Goal: Task Accomplishment & Management: Complete application form

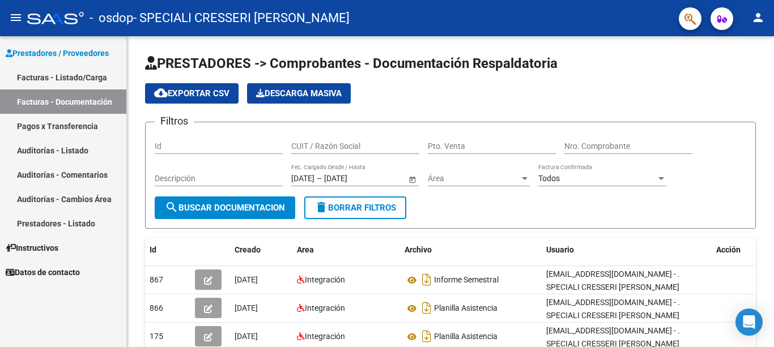
click at [55, 70] on link "Facturas - Listado/Carga" at bounding box center [63, 77] width 126 height 24
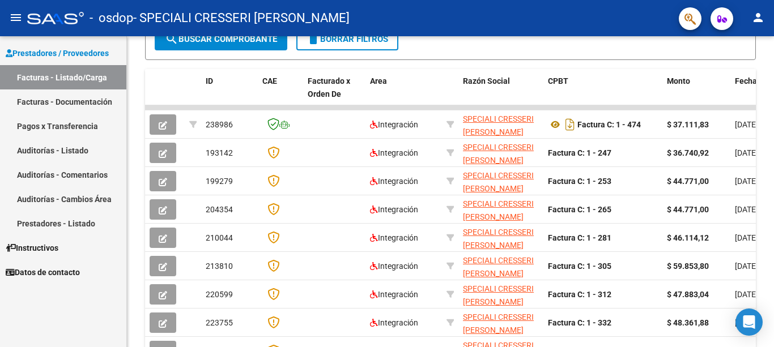
scroll to position [1, 0]
click at [95, 56] on span "Prestadores / Proveedores" at bounding box center [57, 53] width 103 height 12
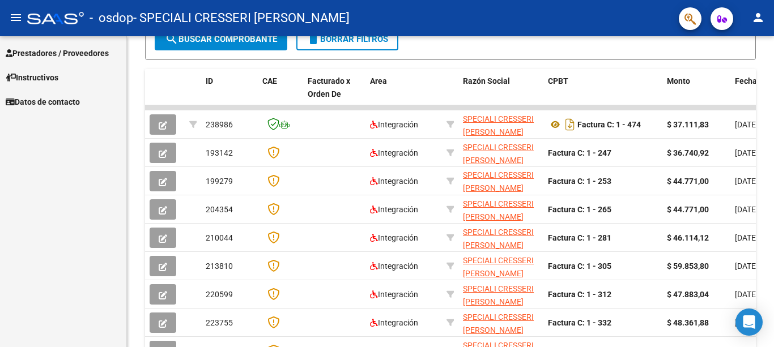
click at [93, 53] on span "Prestadores / Proveedores" at bounding box center [57, 53] width 103 height 12
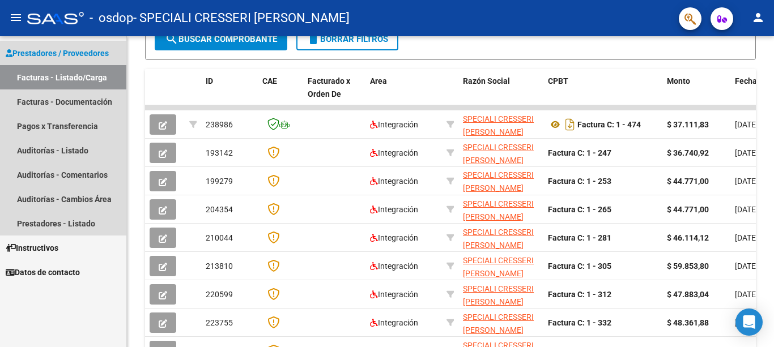
click at [95, 78] on link "Facturas - Listado/Carga" at bounding box center [63, 77] width 126 height 24
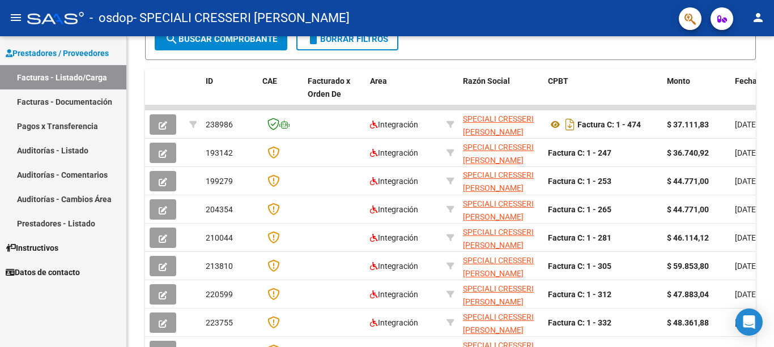
scroll to position [0, 0]
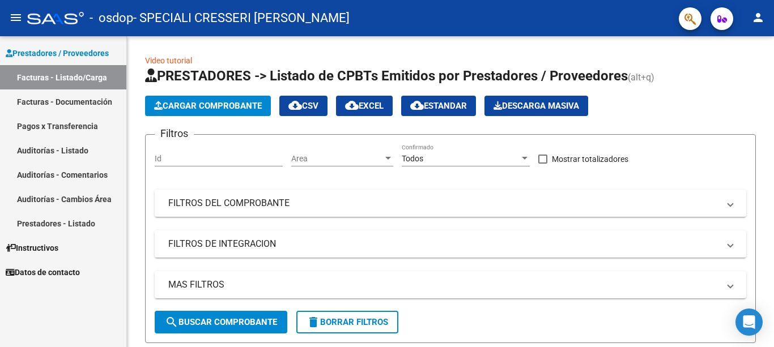
click at [256, 109] on span "Cargar Comprobante" at bounding box center [208, 106] width 108 height 10
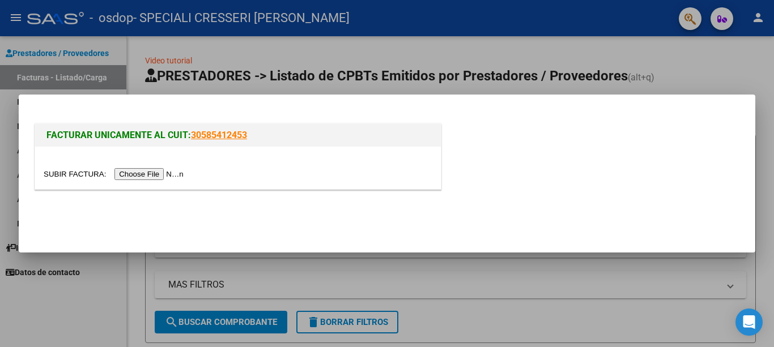
click at [173, 175] on input "file" at bounding box center [115, 174] width 143 height 12
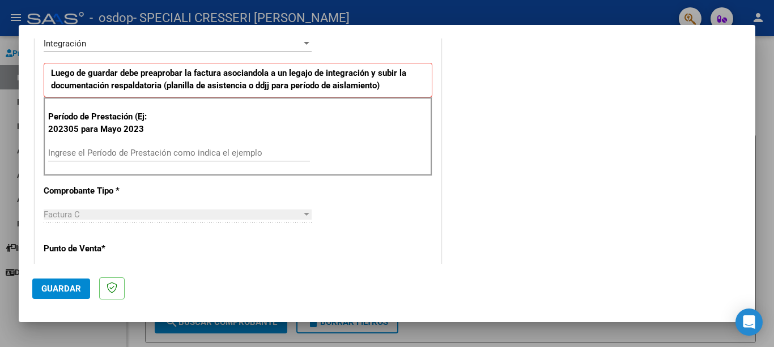
scroll to position [283, 0]
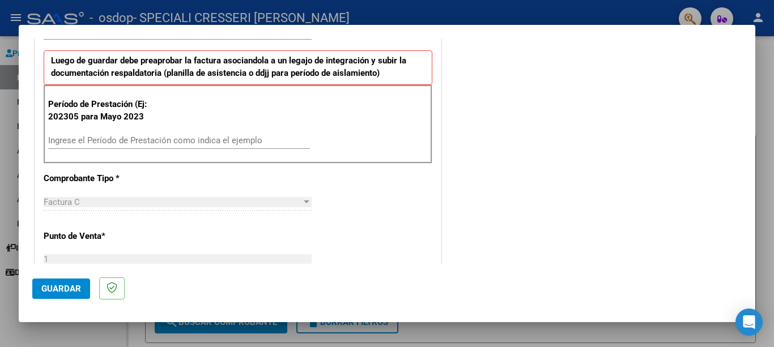
click at [187, 144] on input "Ingrese el Período de Prestación como indica el ejemplo" at bounding box center [179, 140] width 262 height 10
click at [186, 143] on input "Ingrese el Período de Prestación como indica el ejemplo" at bounding box center [179, 140] width 262 height 10
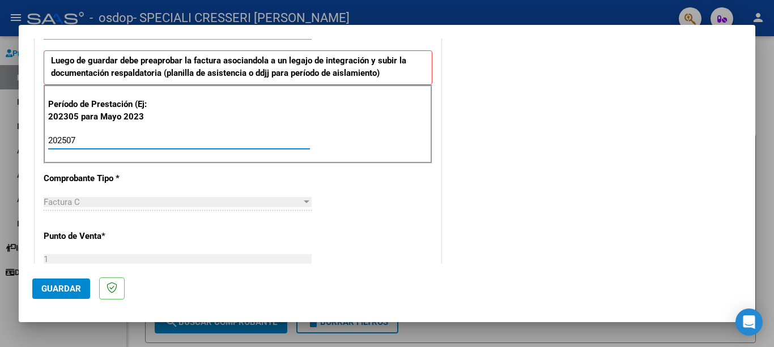
type input "202507"
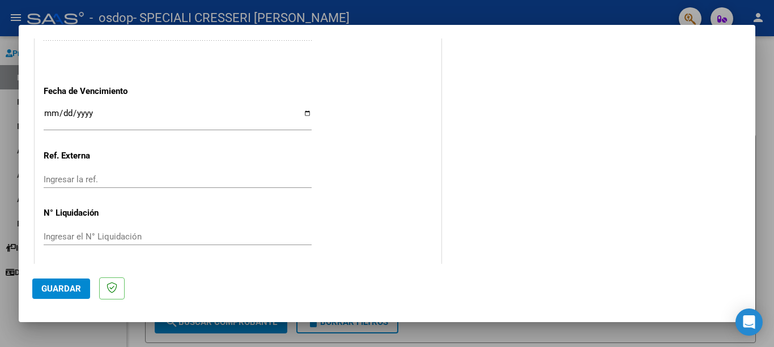
scroll to position [751, 0]
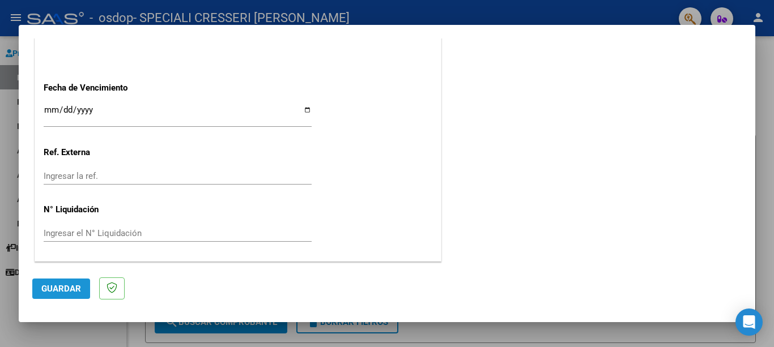
click at [69, 288] on span "Guardar" at bounding box center [61, 289] width 40 height 10
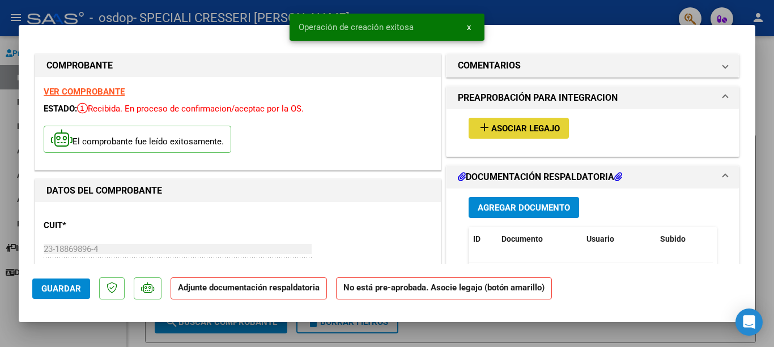
click at [519, 124] on span "Asociar Legajo" at bounding box center [525, 129] width 69 height 10
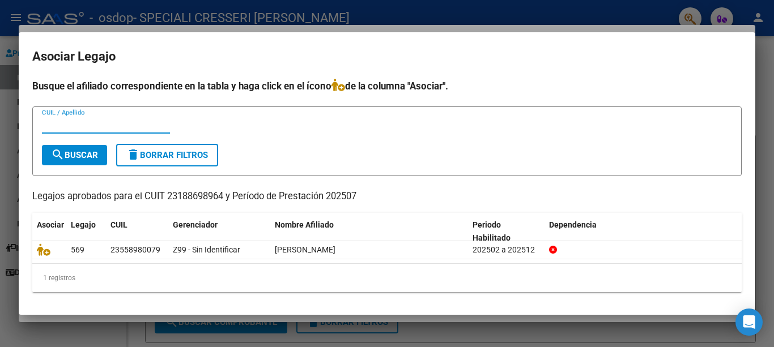
click at [152, 248] on div "23558980079" at bounding box center [136, 250] width 50 height 13
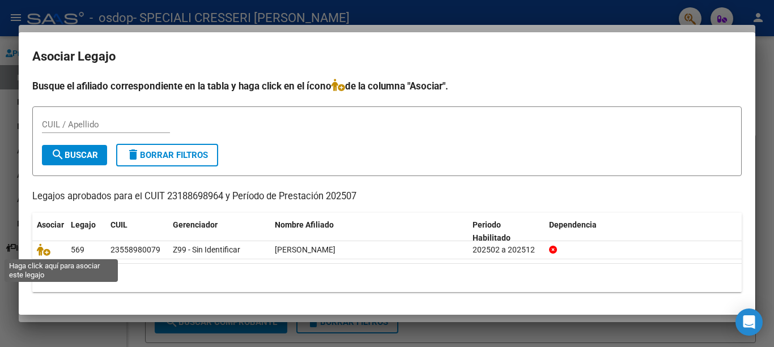
click at [45, 253] on icon at bounding box center [44, 250] width 14 height 12
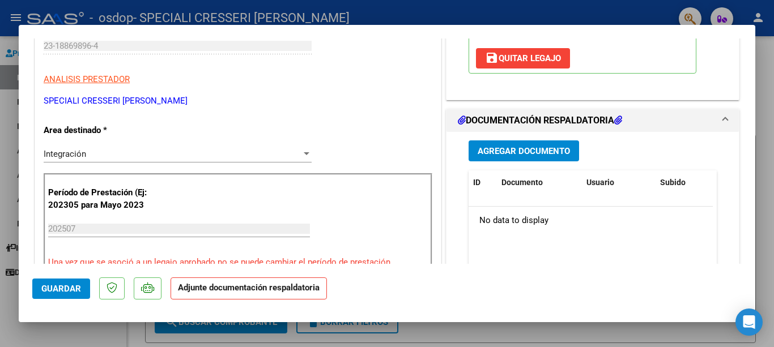
scroll to position [227, 0]
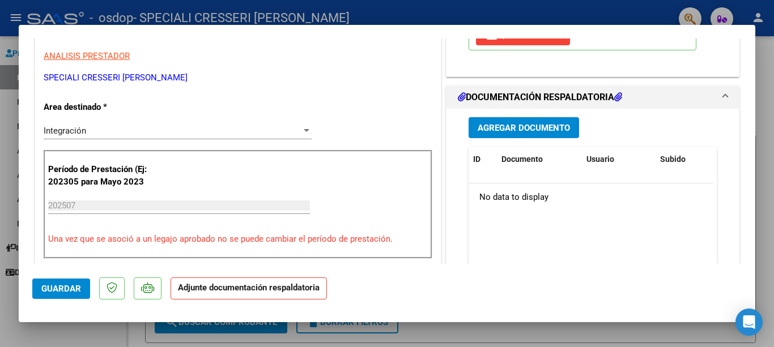
click at [304, 291] on strong "Adjunte documentación respaldatoria" at bounding box center [249, 288] width 142 height 10
click at [538, 127] on span "Agregar Documento" at bounding box center [524, 128] width 92 height 10
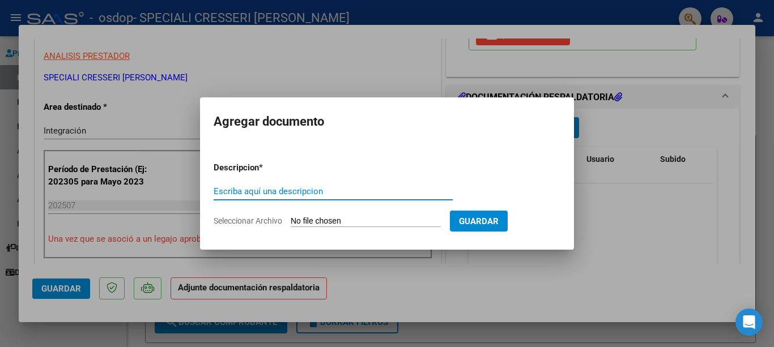
click at [423, 196] on input "Escriba aquí una descripcion" at bounding box center [333, 191] width 239 height 10
type input "Planilla de asistencia [PERSON_NAME]"
click at [406, 218] on input "Seleccionar Archivo" at bounding box center [366, 222] width 150 height 11
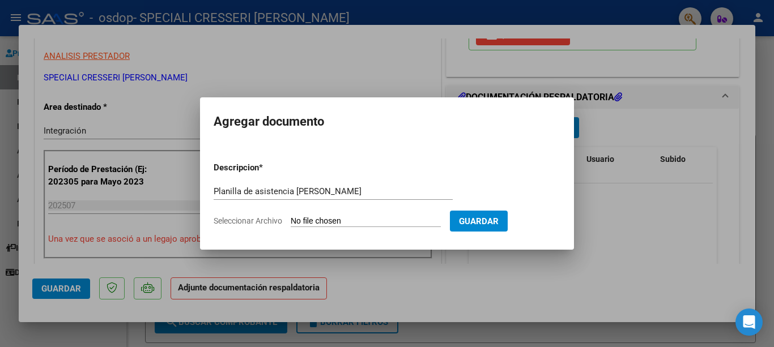
type input "C:\fakepath\Documento 57.PDF"
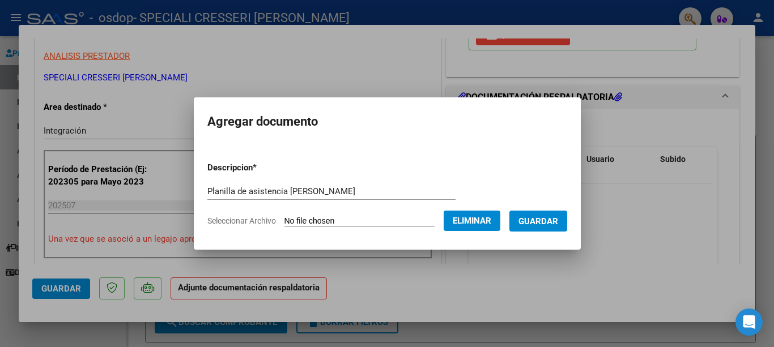
click at [558, 217] on span "Guardar" at bounding box center [539, 222] width 40 height 10
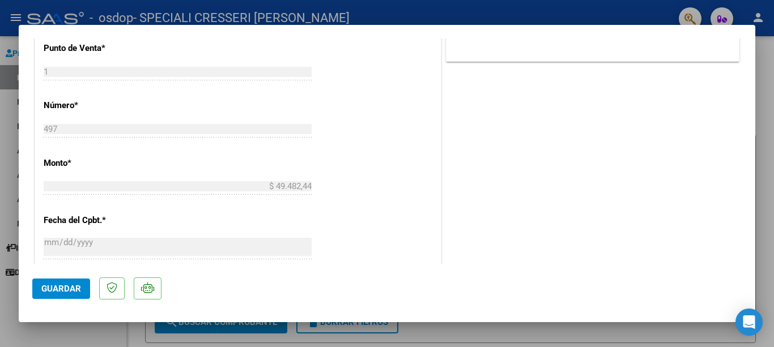
scroll to position [510, 0]
click at [67, 286] on span "Guardar" at bounding box center [61, 289] width 40 height 10
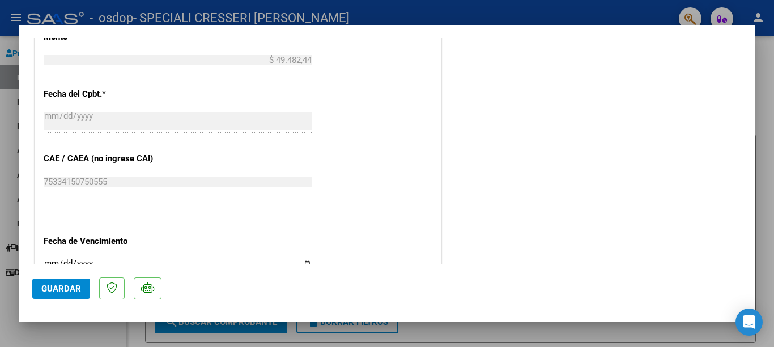
scroll to position [680, 0]
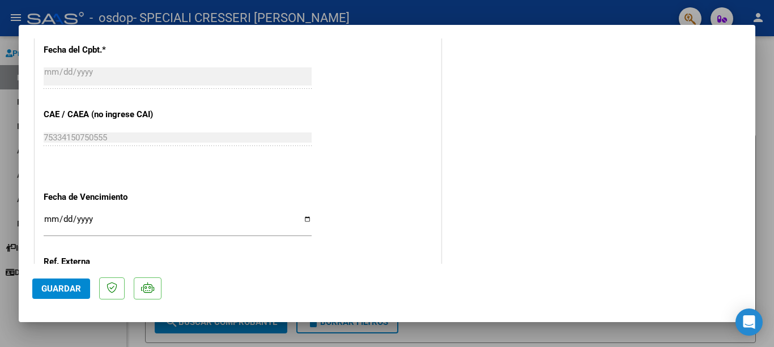
click at [61, 292] on span "Guardar" at bounding box center [61, 289] width 40 height 10
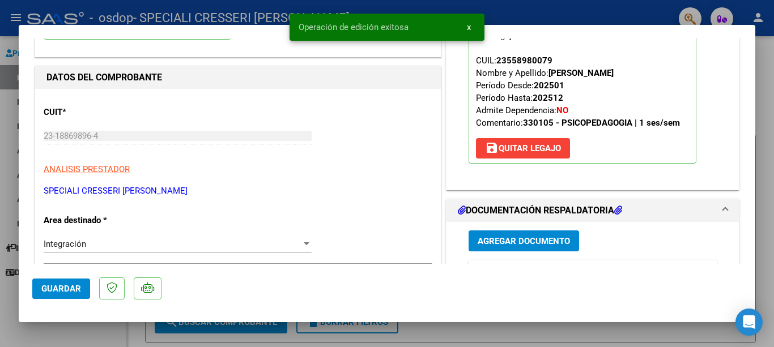
scroll to position [0, 0]
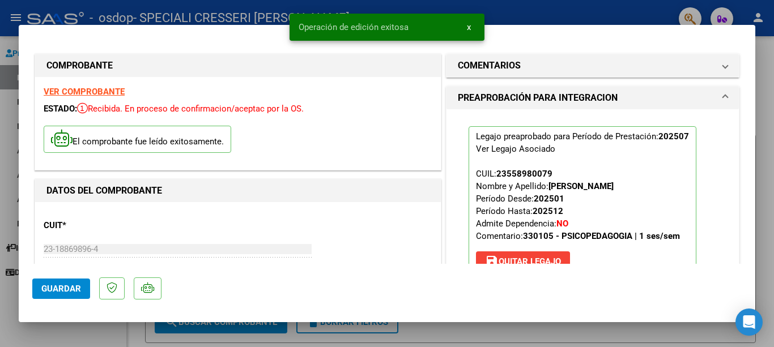
click at [189, 10] on div at bounding box center [387, 173] width 774 height 347
type input "$ 0,00"
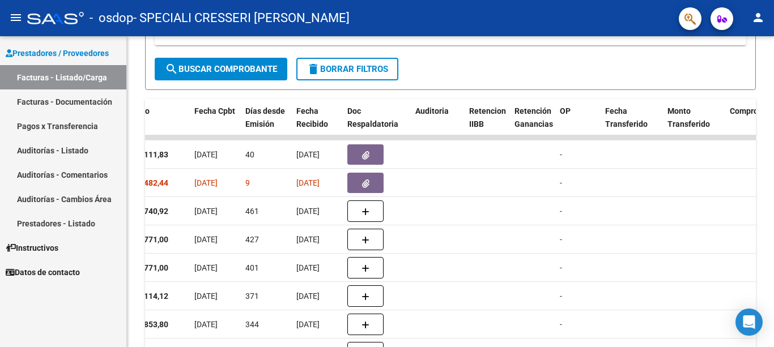
scroll to position [238, 0]
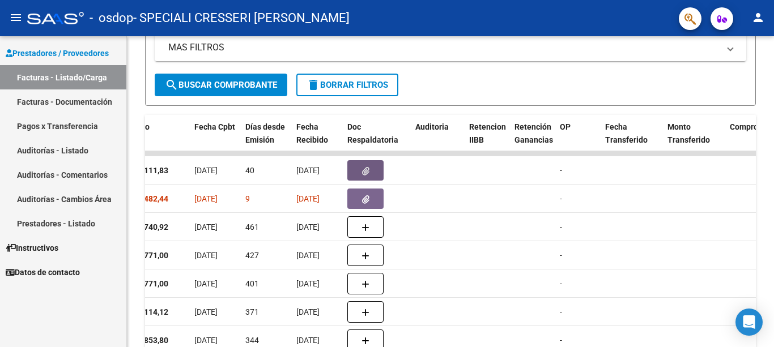
click at [364, 170] on icon "button" at bounding box center [365, 171] width 7 height 9
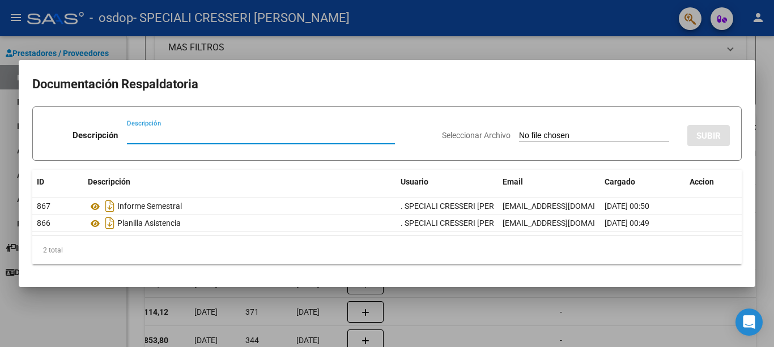
click at [687, 47] on div at bounding box center [387, 173] width 774 height 347
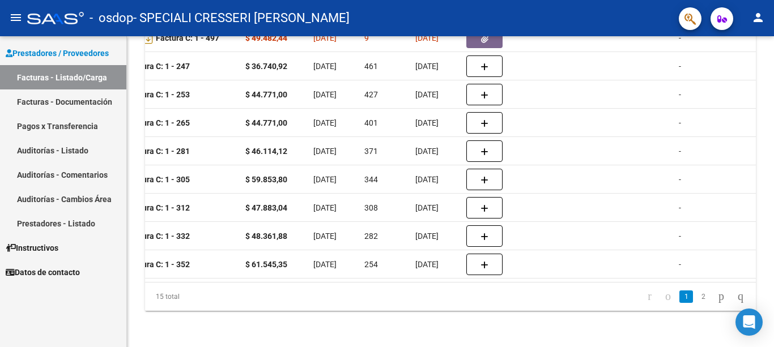
scroll to position [0, 518]
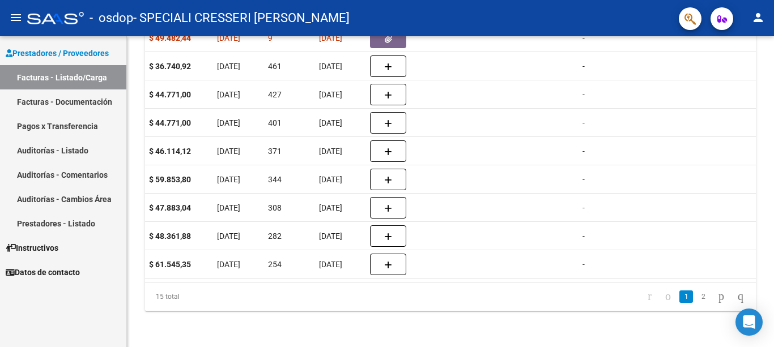
click at [697, 298] on link "2" at bounding box center [704, 297] width 14 height 12
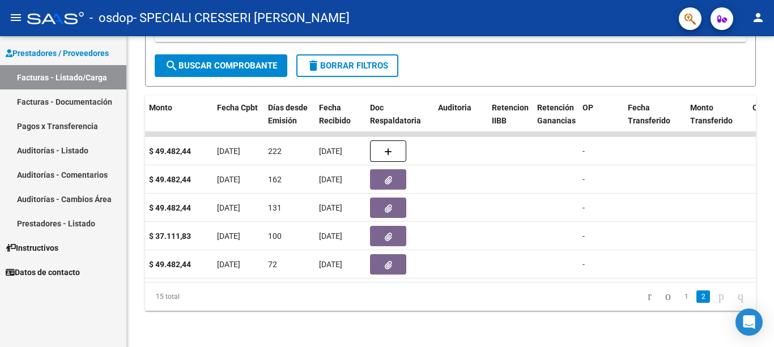
scroll to position [266, 0]
click at [388, 261] on icon "button" at bounding box center [388, 265] width 7 height 9
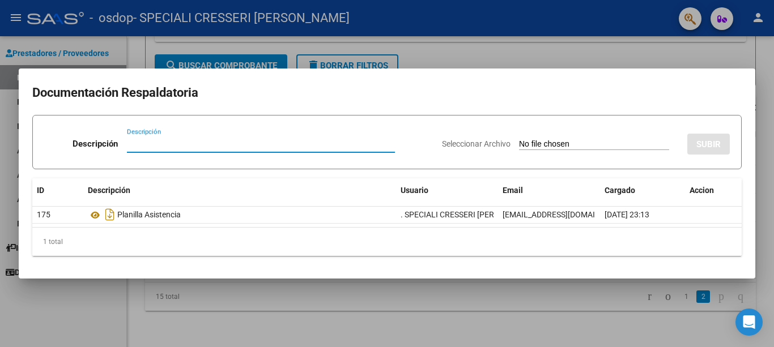
click at [700, 55] on div at bounding box center [387, 173] width 774 height 347
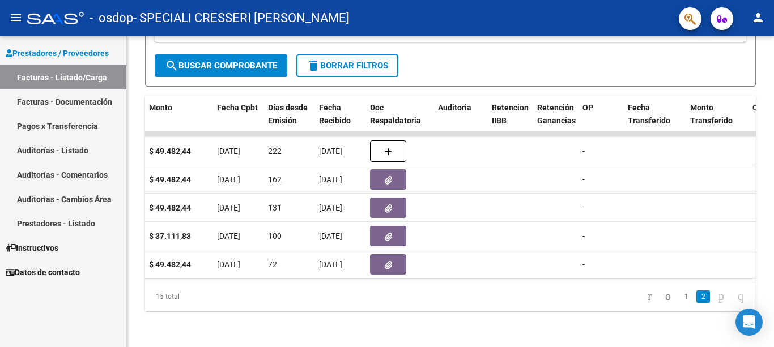
scroll to position [0, 0]
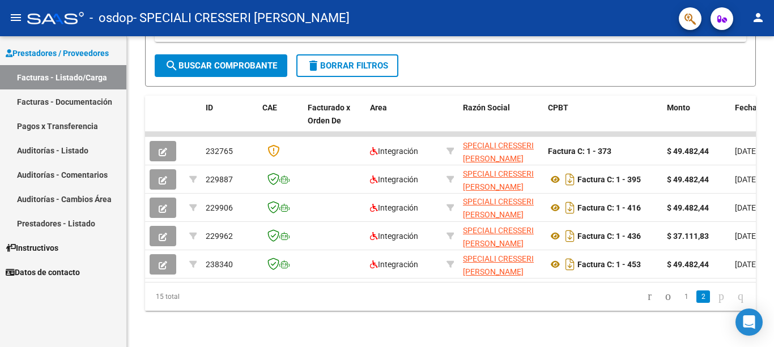
click at [680, 297] on link "1" at bounding box center [687, 297] width 14 height 12
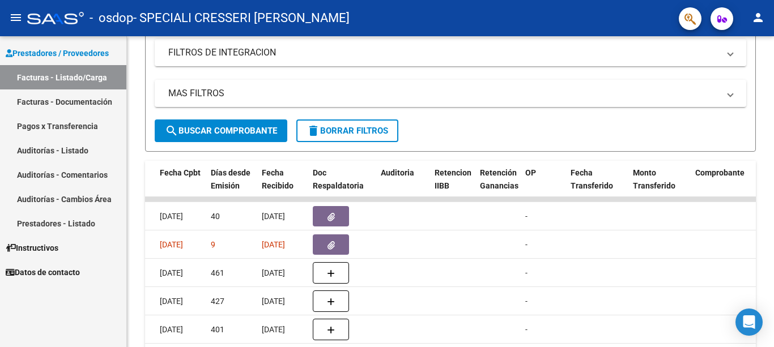
scroll to position [181, 0]
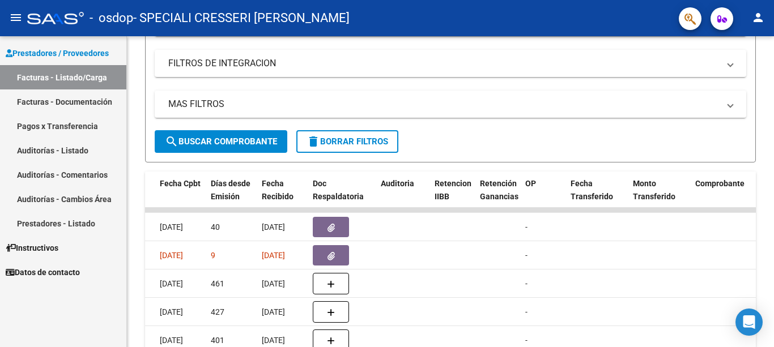
click at [333, 258] on icon "button" at bounding box center [331, 256] width 7 height 9
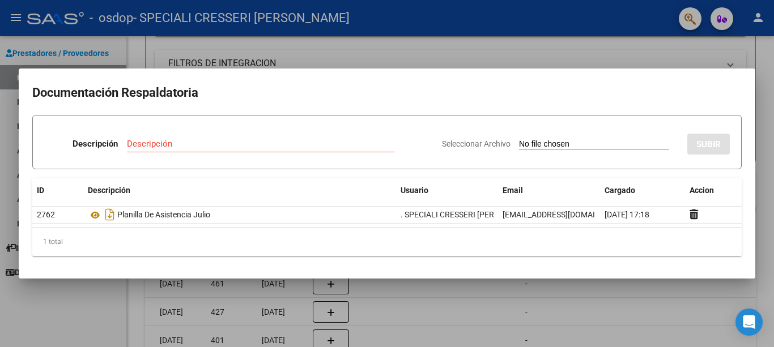
click at [634, 47] on div at bounding box center [387, 173] width 774 height 347
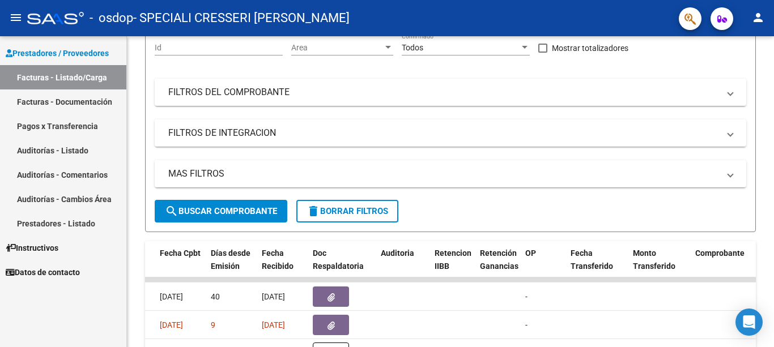
scroll to position [0, 0]
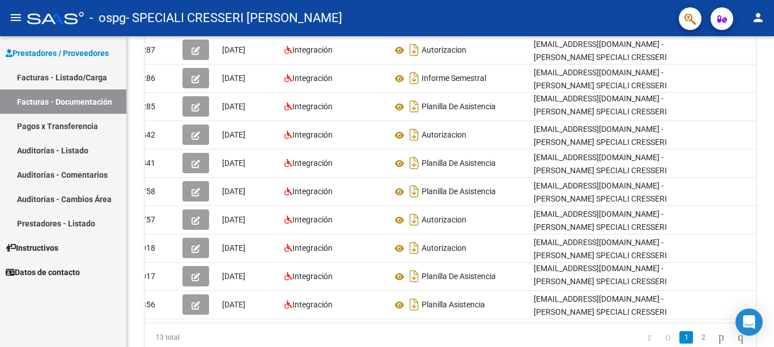
scroll to position [167, 0]
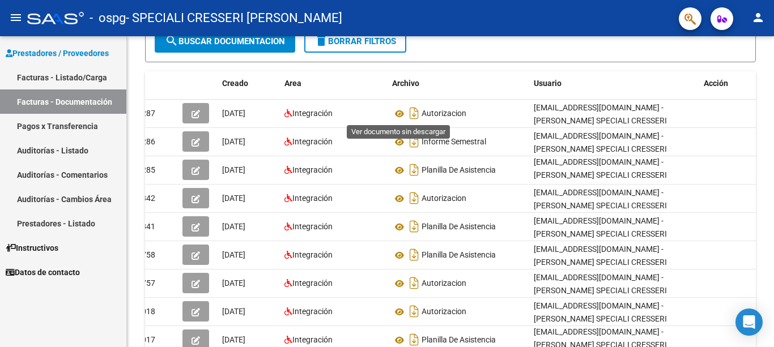
click at [398, 113] on icon at bounding box center [399, 114] width 15 height 14
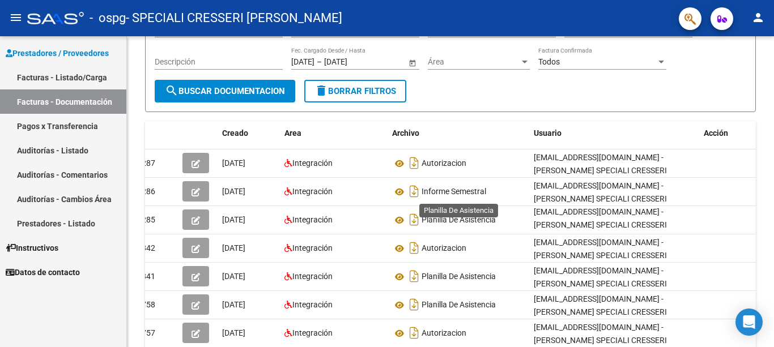
scroll to position [0, 0]
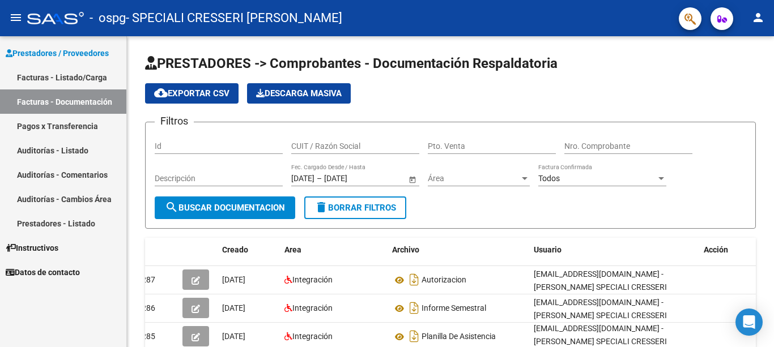
click at [84, 78] on link "Facturas - Listado/Carga" at bounding box center [63, 77] width 126 height 24
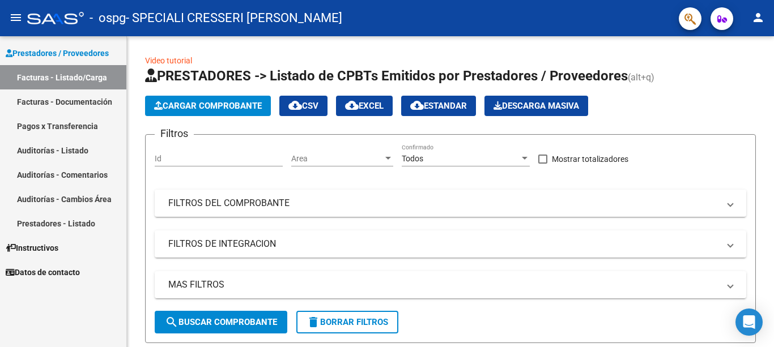
click at [196, 102] on span "Cargar Comprobante" at bounding box center [208, 106] width 108 height 10
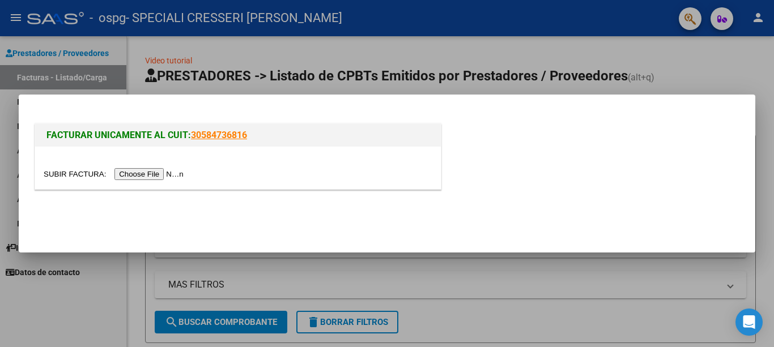
click at [174, 174] on input "file" at bounding box center [115, 174] width 143 height 12
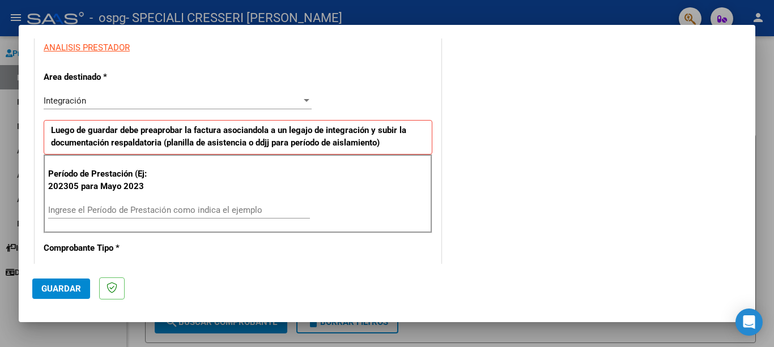
scroll to position [227, 0]
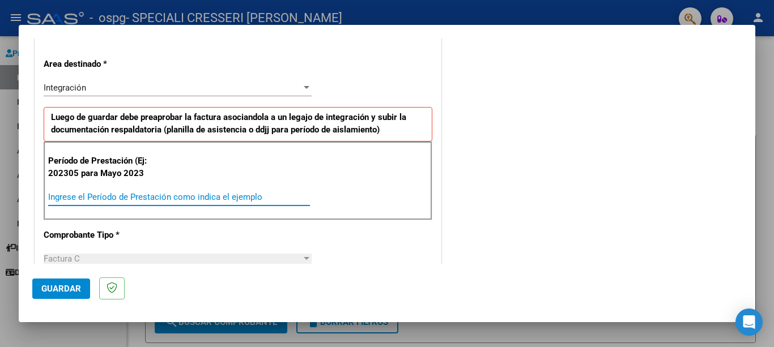
click at [133, 197] on input "Ingrese el Período de Prestación como indica el ejemplo" at bounding box center [179, 197] width 262 height 10
type input "202507"
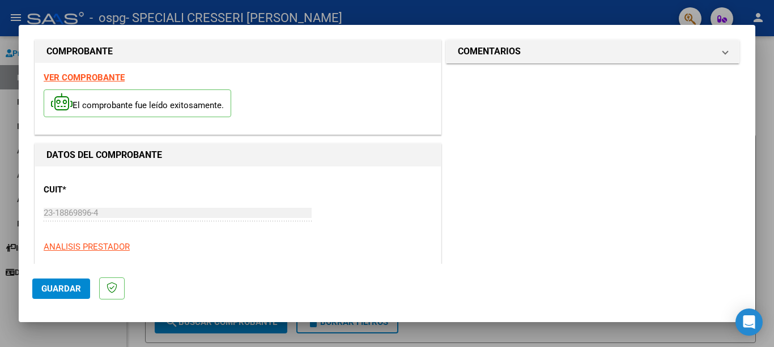
scroll to position [241, 0]
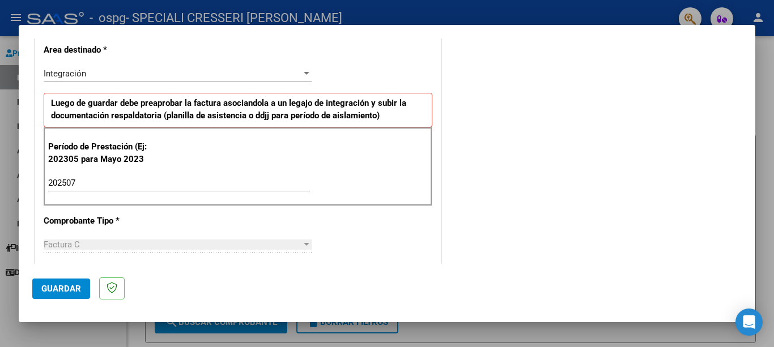
click at [75, 286] on span "Guardar" at bounding box center [61, 289] width 40 height 10
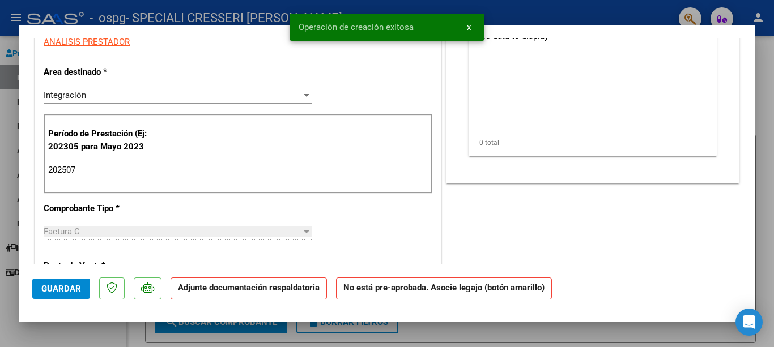
scroll to position [0, 0]
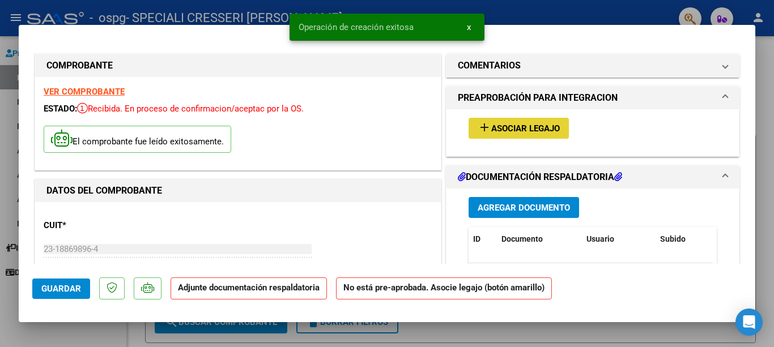
click at [505, 130] on span "Asociar Legajo" at bounding box center [525, 129] width 69 height 10
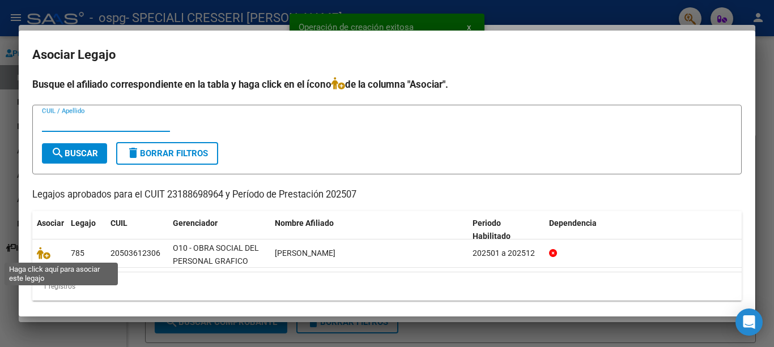
click at [45, 256] on icon at bounding box center [44, 253] width 14 height 12
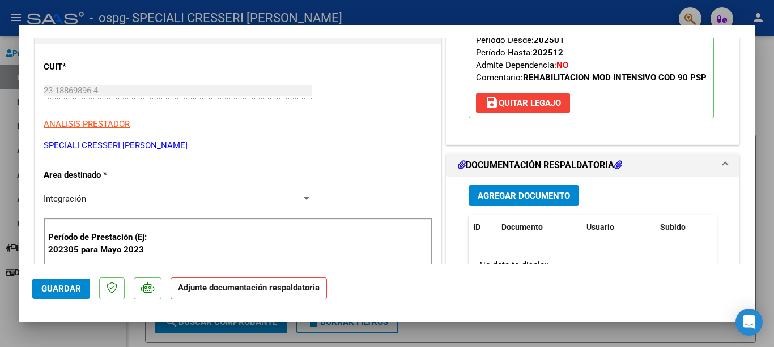
scroll to position [170, 0]
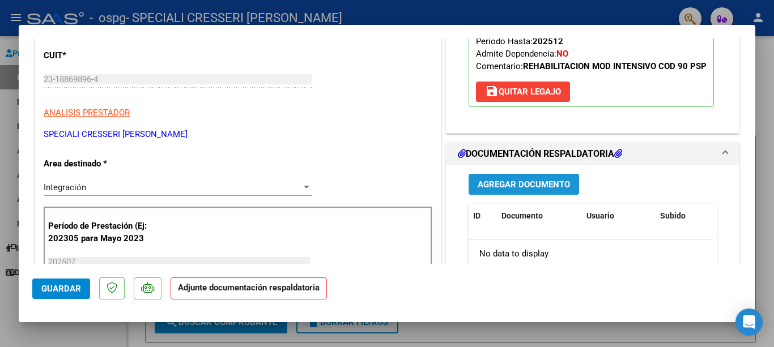
click at [559, 190] on span "Agregar Documento" at bounding box center [524, 185] width 92 height 10
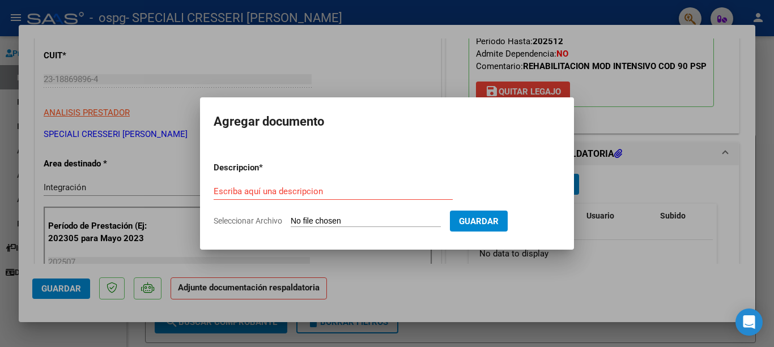
click at [361, 221] on input "Seleccionar Archivo" at bounding box center [366, 222] width 150 height 11
type input "C:\fakepath\AUTORIZACIONES 2025.odt1.odt1.pdf"
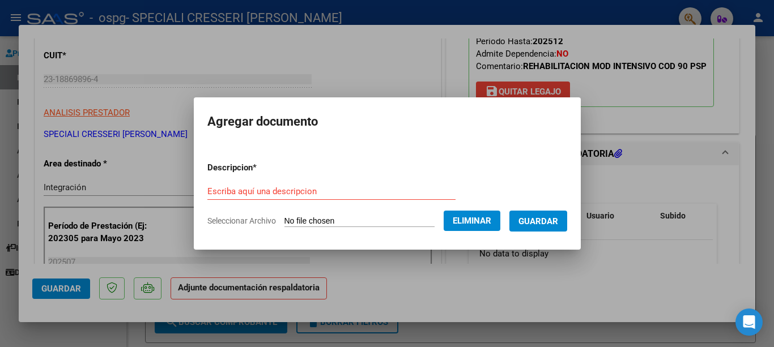
click at [364, 189] on input "Escriba aquí una descripcion" at bounding box center [331, 191] width 248 height 10
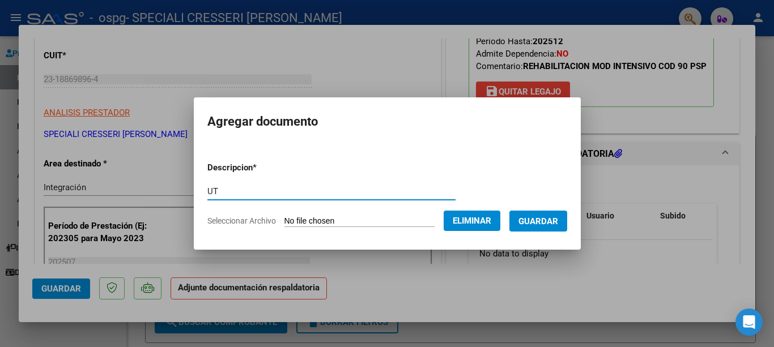
type input "U"
type input "Autorizacion"
click at [544, 218] on span "Guardar" at bounding box center [539, 222] width 40 height 10
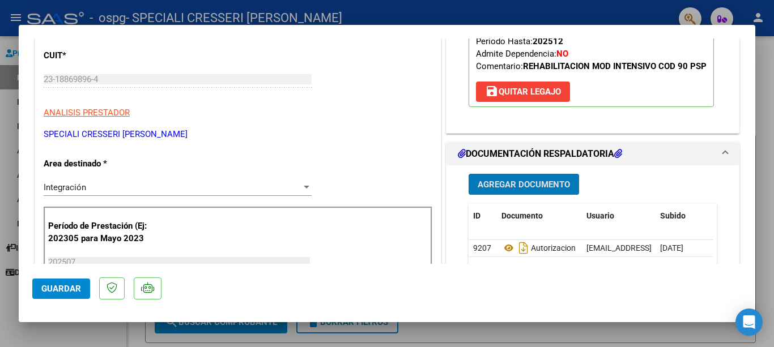
click at [531, 190] on span "Agregar Documento" at bounding box center [524, 185] width 92 height 10
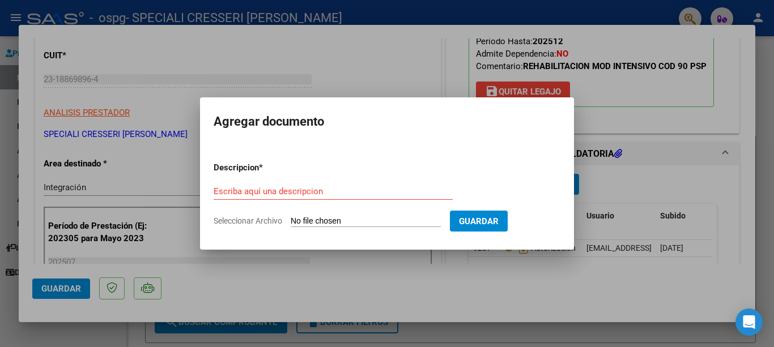
click at [371, 222] on input "Seleccionar Archivo" at bounding box center [366, 222] width 150 height 11
type input "C:\fakepath\Documento 57(1).PDF"
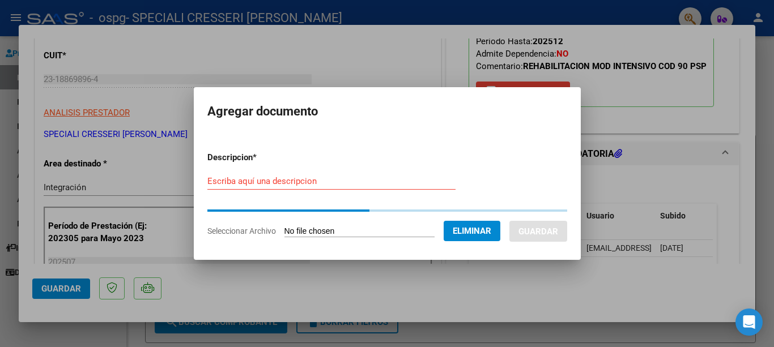
click at [376, 184] on input "Escriba aquí una descripcion" at bounding box center [331, 181] width 248 height 10
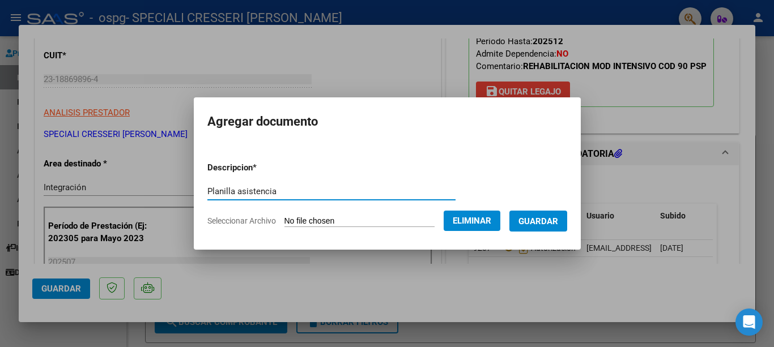
type input "Planilla asistencia"
click at [550, 223] on span "Guardar" at bounding box center [539, 222] width 40 height 10
